Goal: Task Accomplishment & Management: Manage account settings

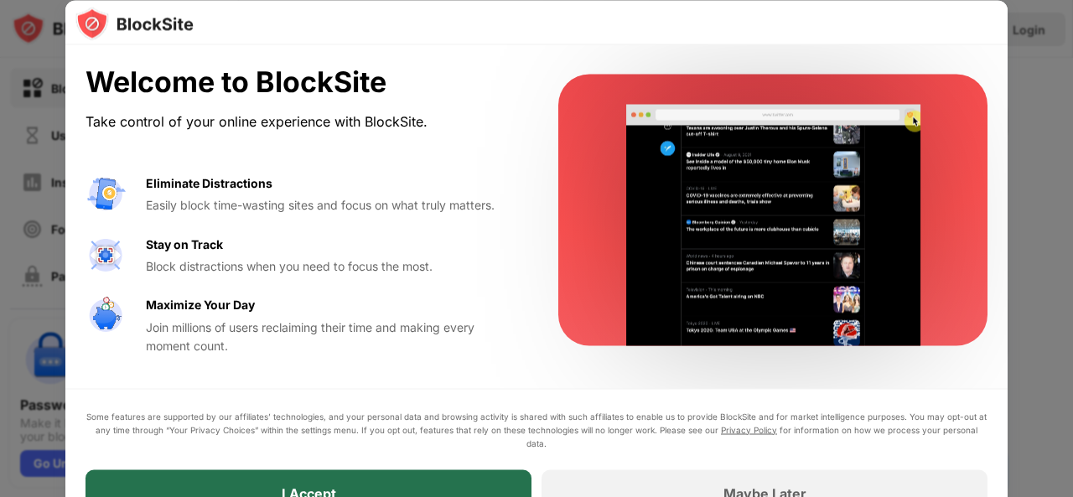
click at [466, 473] on div "I Accept" at bounding box center [308, 492] width 446 height 47
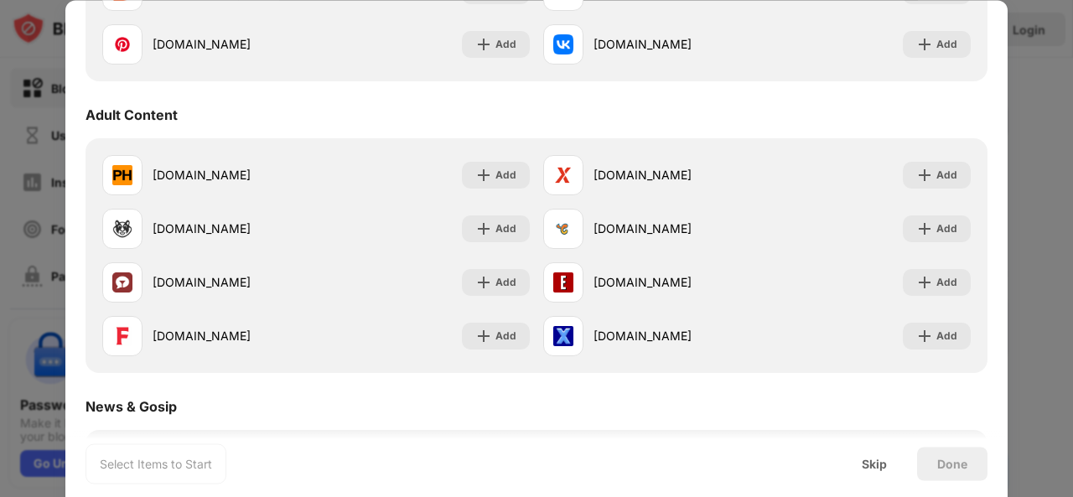
scroll to position [680, 0]
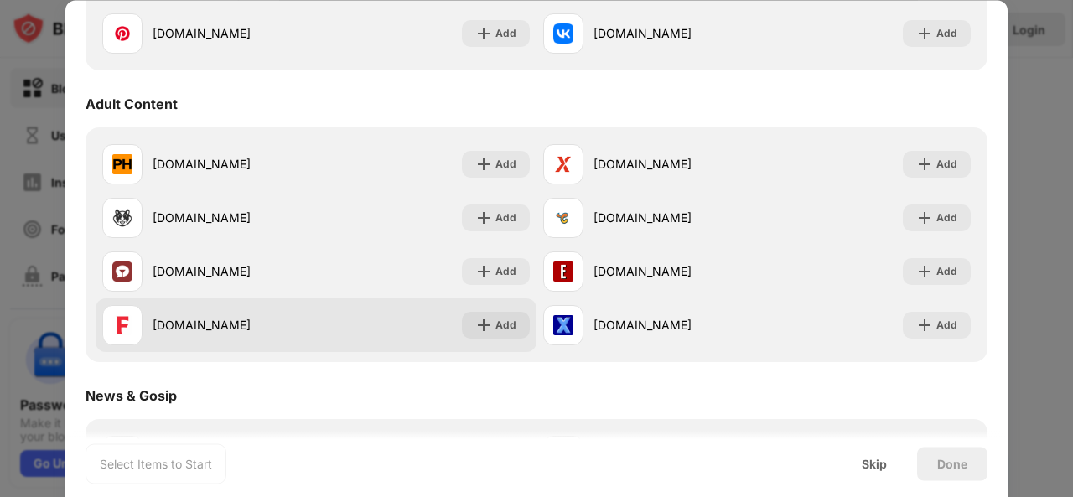
click at [119, 323] on img at bounding box center [122, 325] width 20 height 20
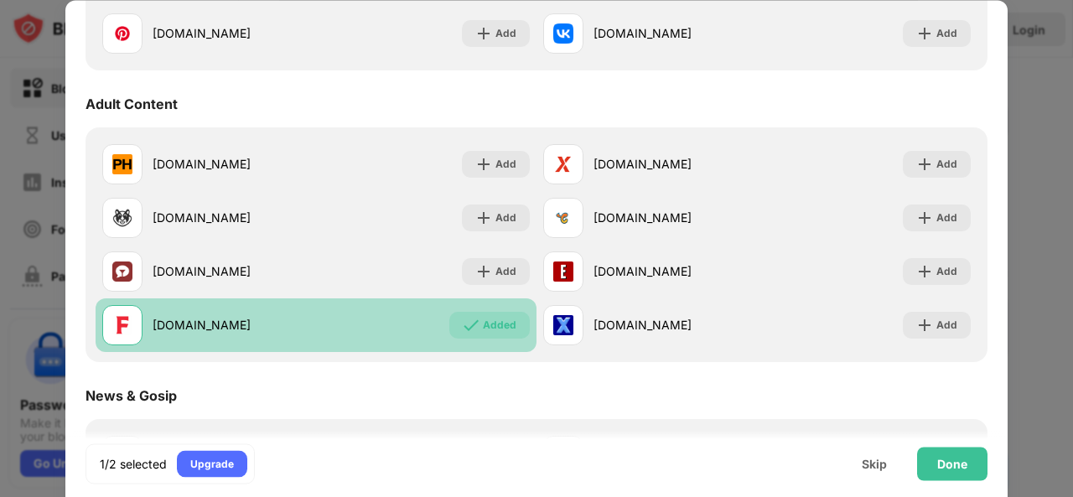
click at [119, 323] on img at bounding box center [122, 325] width 20 height 20
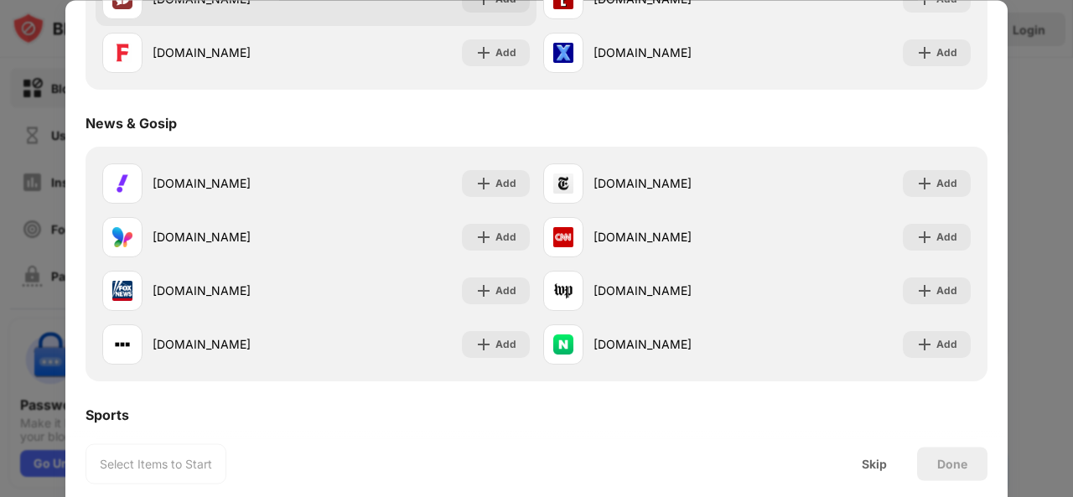
scroll to position [957, 0]
